Goal: Communication & Community: Participate in discussion

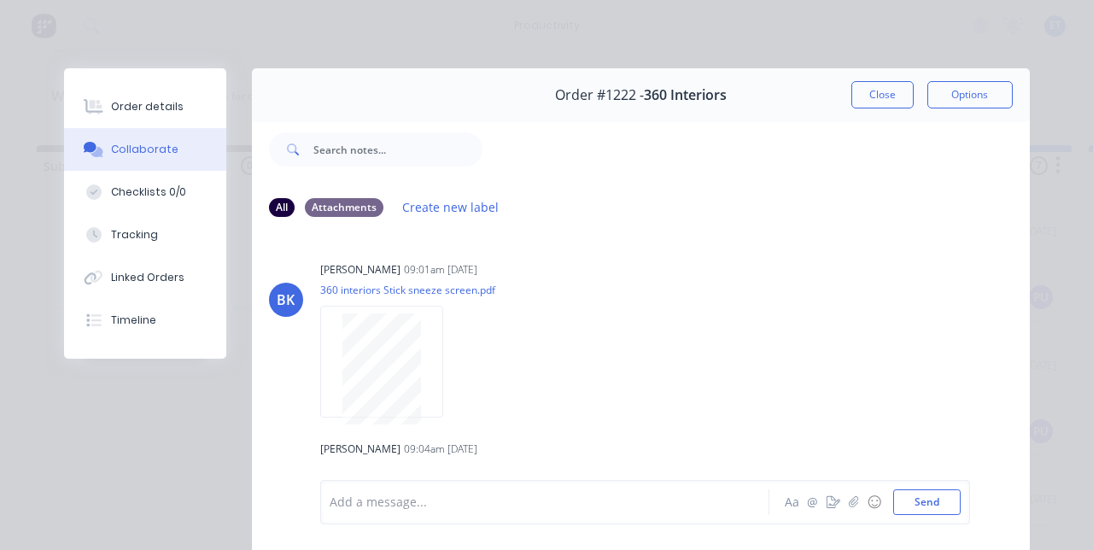
click at [914, 94] on button "Close" at bounding box center [882, 94] width 62 height 27
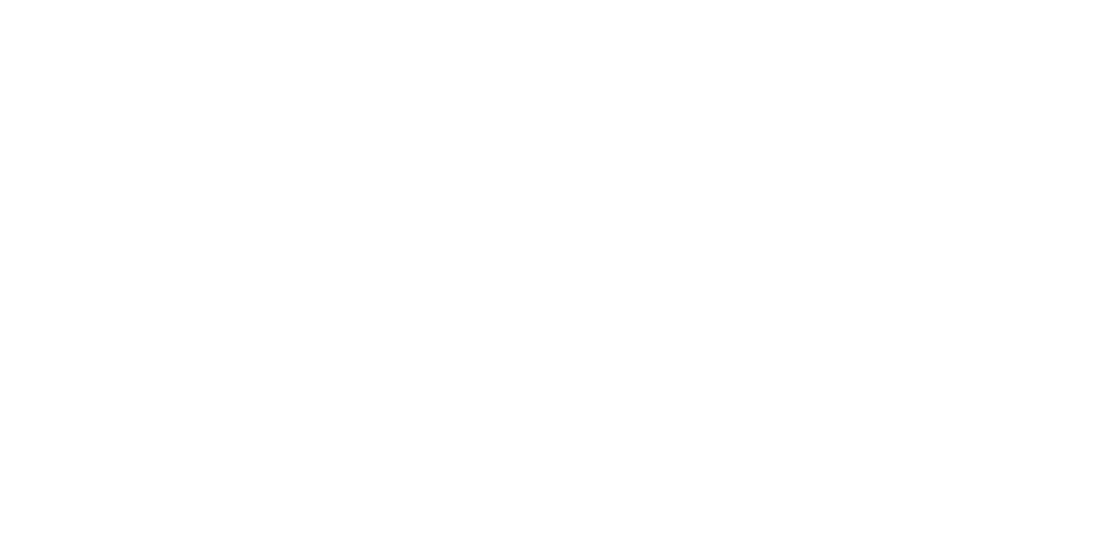
scroll to position [1021, 0]
click at [226, 160] on button "Collaborate" at bounding box center [145, 149] width 162 height 43
click at [768, 511] on div at bounding box center [549, 503] width 438 height 18
click at [961, 515] on button "Send" at bounding box center [926, 502] width 67 height 26
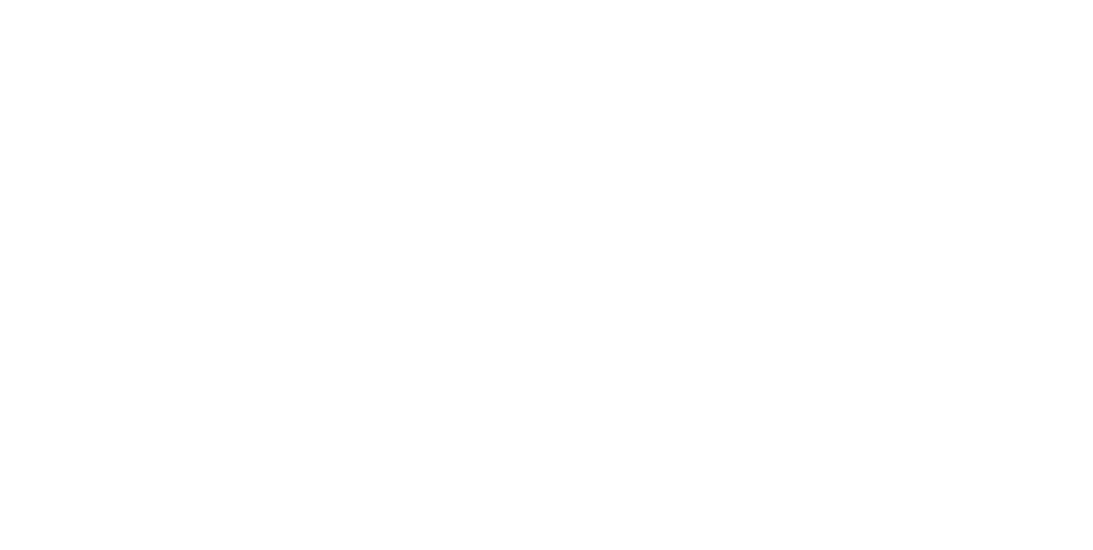
click at [914, 96] on button "Close" at bounding box center [882, 94] width 62 height 27
click at [1092, 447] on html "productivity productivity Workflow Planner Delivery Scheduling Timesheets No ne…" at bounding box center [546, 223] width 1093 height 447
click at [914, 95] on button "Close" at bounding box center [882, 94] width 62 height 27
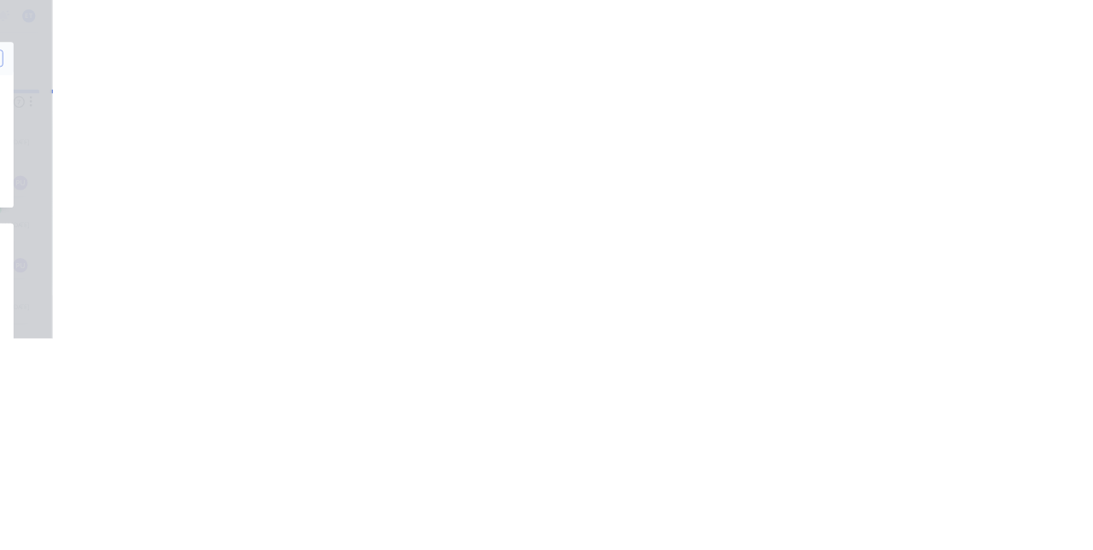
click at [158, 227] on div "Tracking" at bounding box center [134, 234] width 47 height 15
click at [178, 150] on div "Collaborate" at bounding box center [144, 149] width 67 height 15
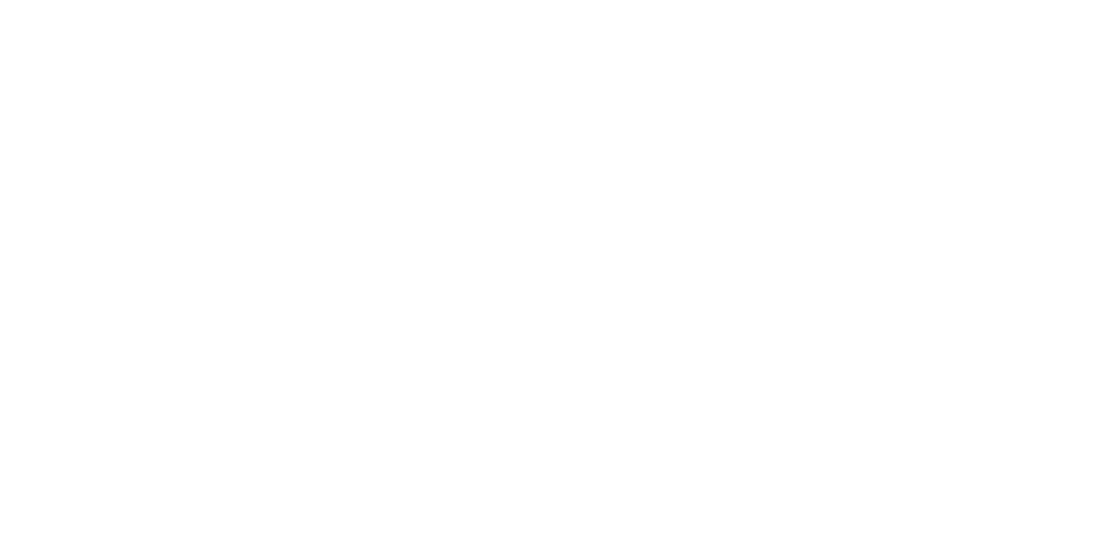
click at [768, 511] on div at bounding box center [549, 503] width 438 height 18
click at [961, 515] on button "Send" at bounding box center [926, 502] width 67 height 26
click at [914, 98] on button "Close" at bounding box center [882, 94] width 62 height 27
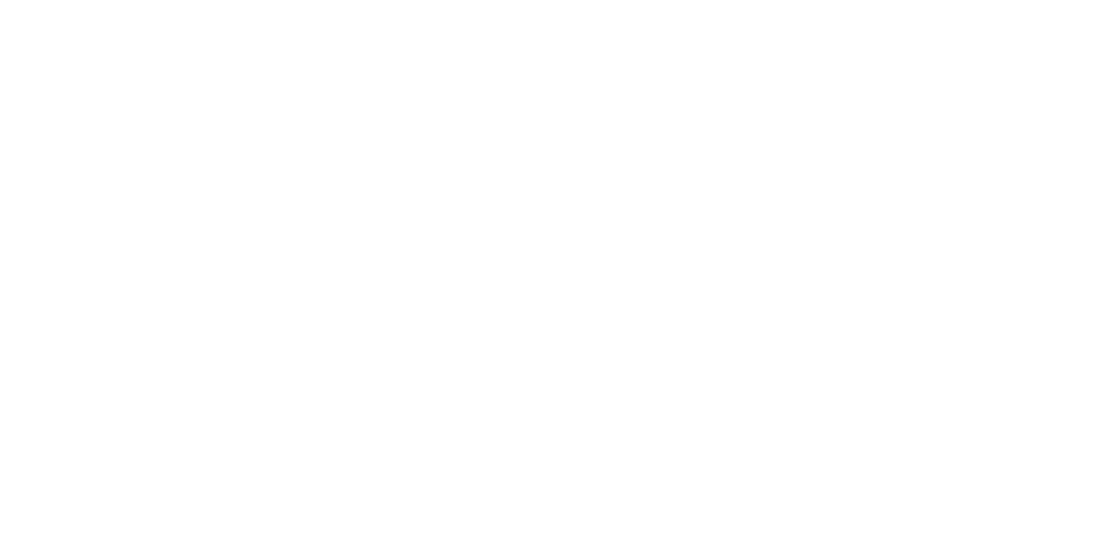
click at [178, 149] on div "Collaborate" at bounding box center [144, 149] width 67 height 15
click at [768, 511] on div at bounding box center [549, 503] width 438 height 18
click at [961, 515] on button "Send" at bounding box center [926, 502] width 67 height 26
click at [914, 96] on button "Close" at bounding box center [882, 94] width 62 height 27
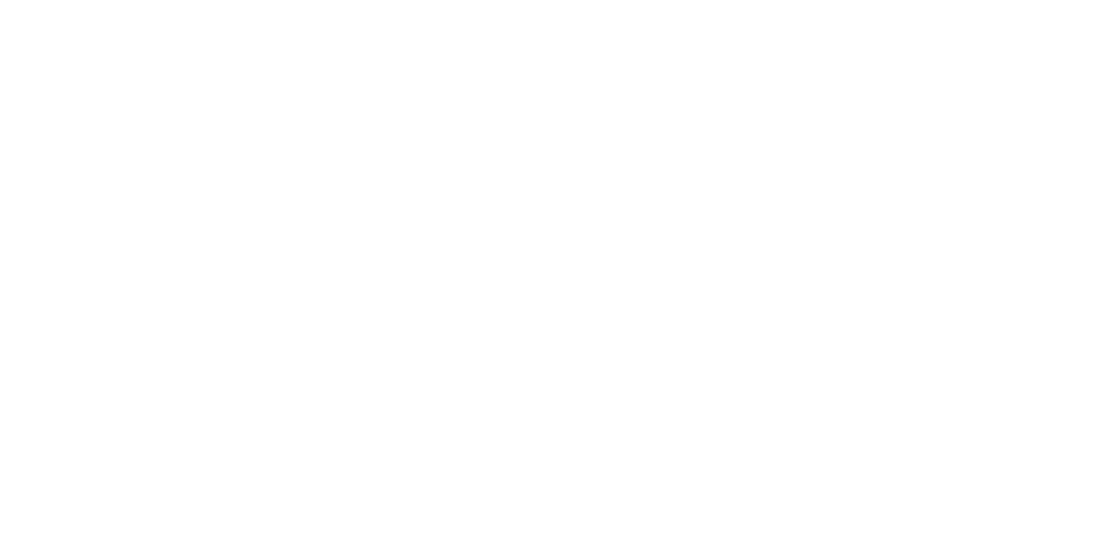
click at [226, 157] on button "Collaborate" at bounding box center [145, 149] width 162 height 43
click at [768, 511] on div at bounding box center [549, 503] width 438 height 18
click at [768, 511] on div "@ben" at bounding box center [549, 503] width 438 height 18
click at [961, 515] on button "Send" at bounding box center [926, 502] width 67 height 26
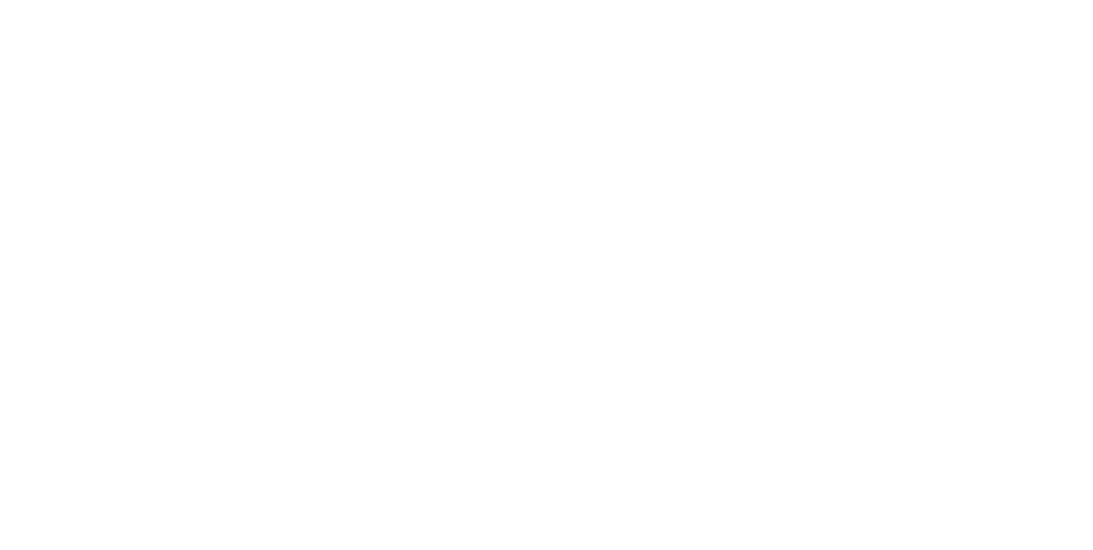
click at [914, 94] on button "Close" at bounding box center [882, 94] width 62 height 27
click at [226, 158] on button "Collaborate" at bounding box center [145, 149] width 162 height 43
